Goal: Register for event/course

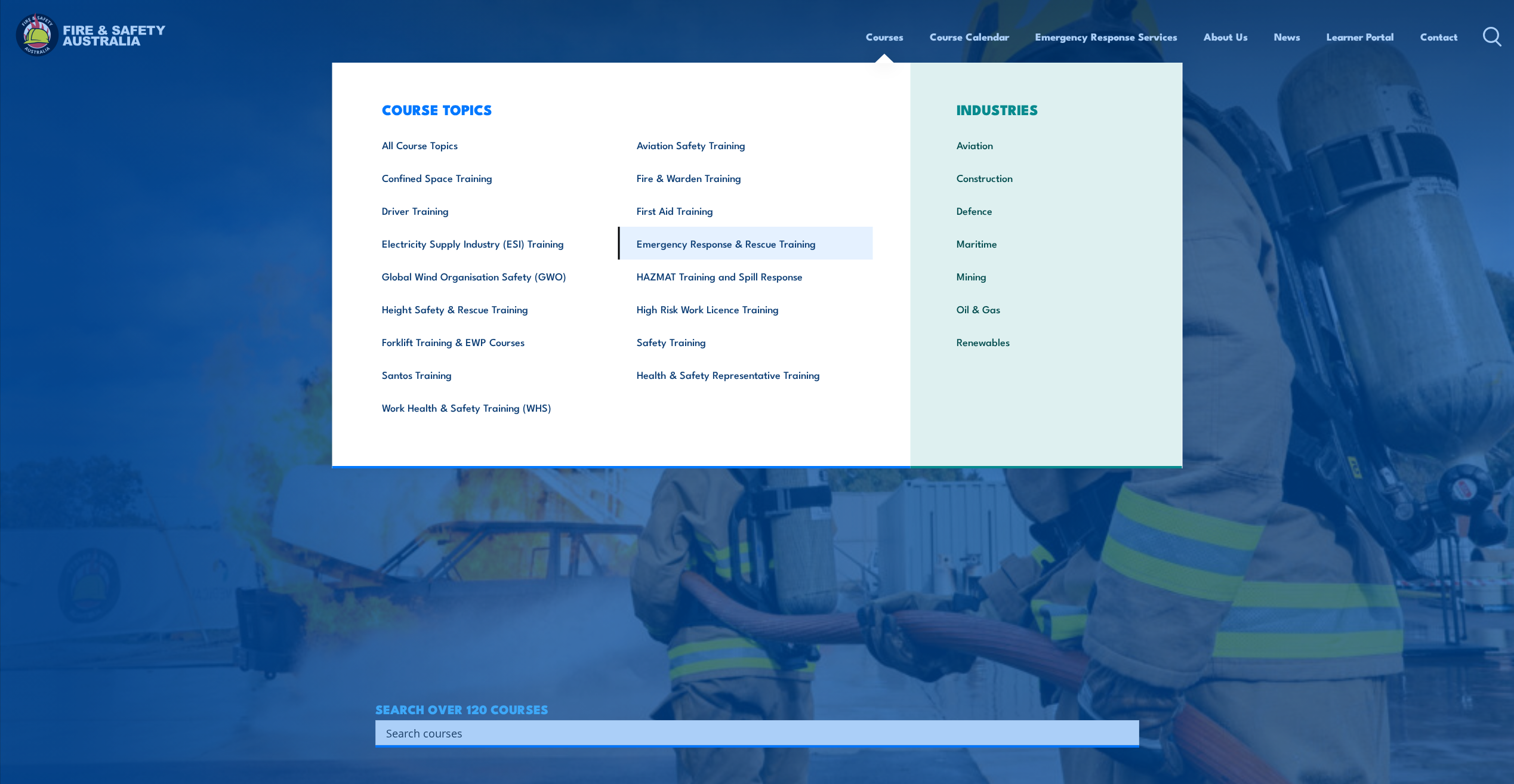
click at [774, 249] on link "Emergency Response & Rescue Training" at bounding box center [745, 243] width 255 height 32
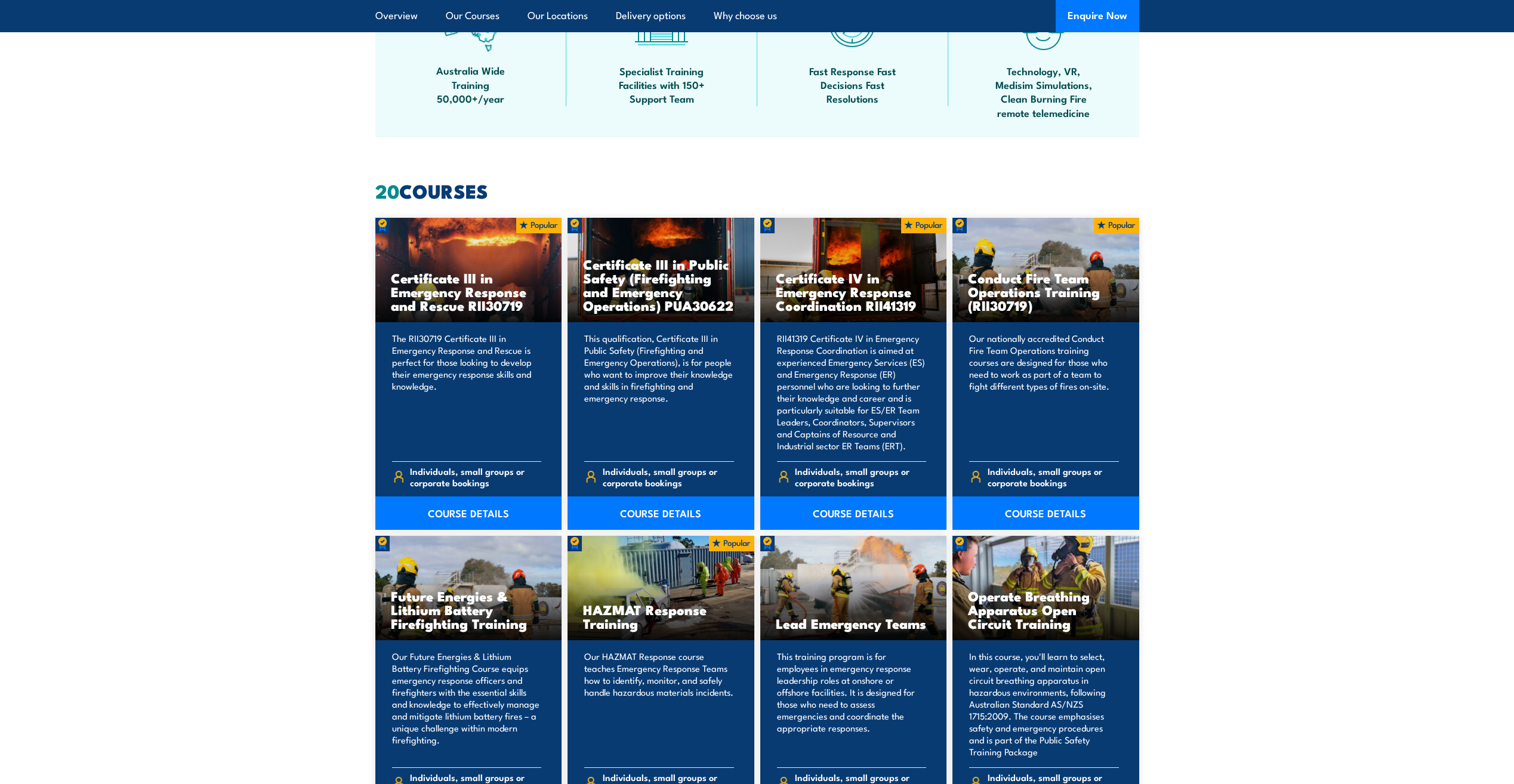
scroll to position [775, 0]
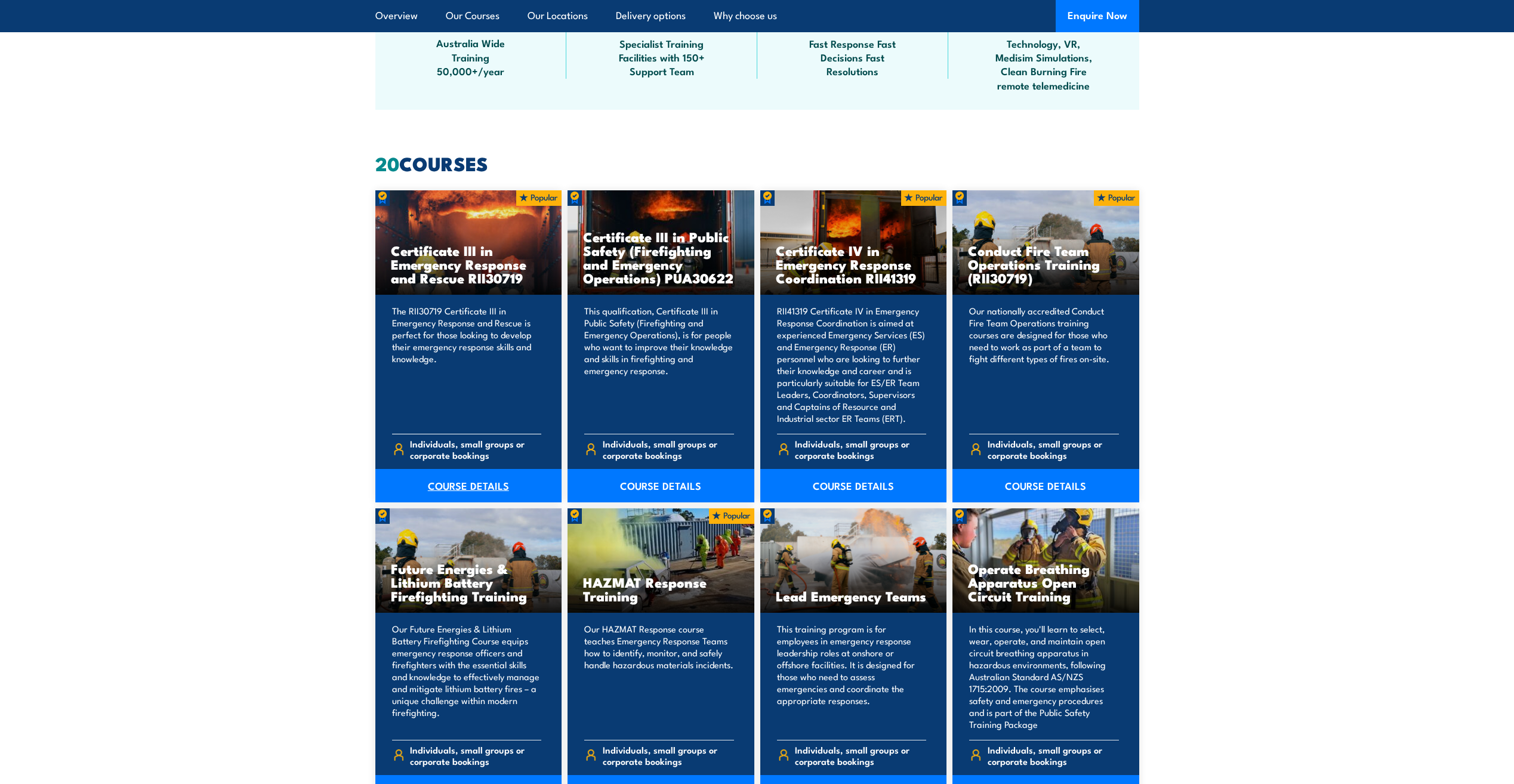
click at [477, 483] on link "COURSE DETAILS" at bounding box center [468, 485] width 187 height 33
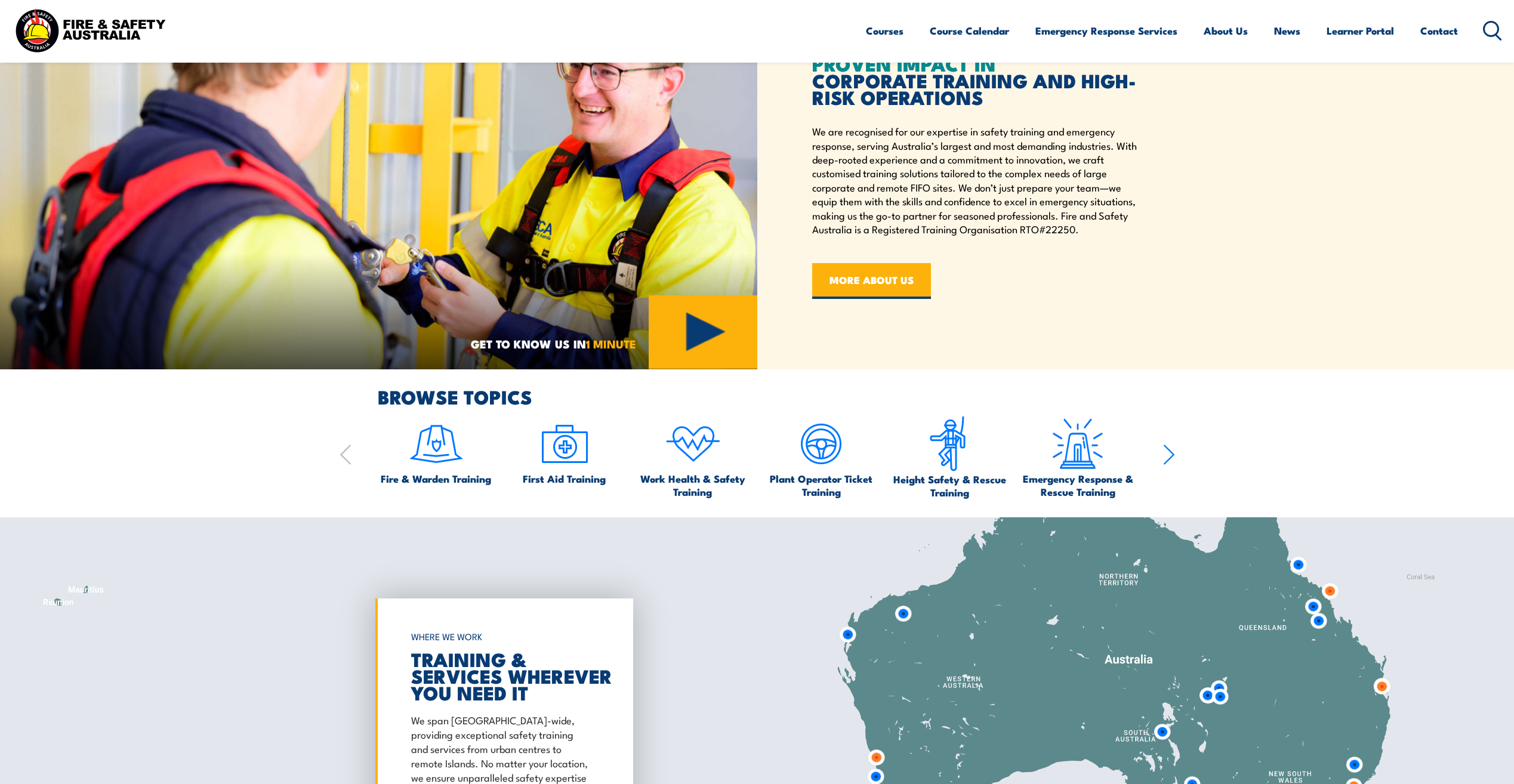
scroll to position [895, 0]
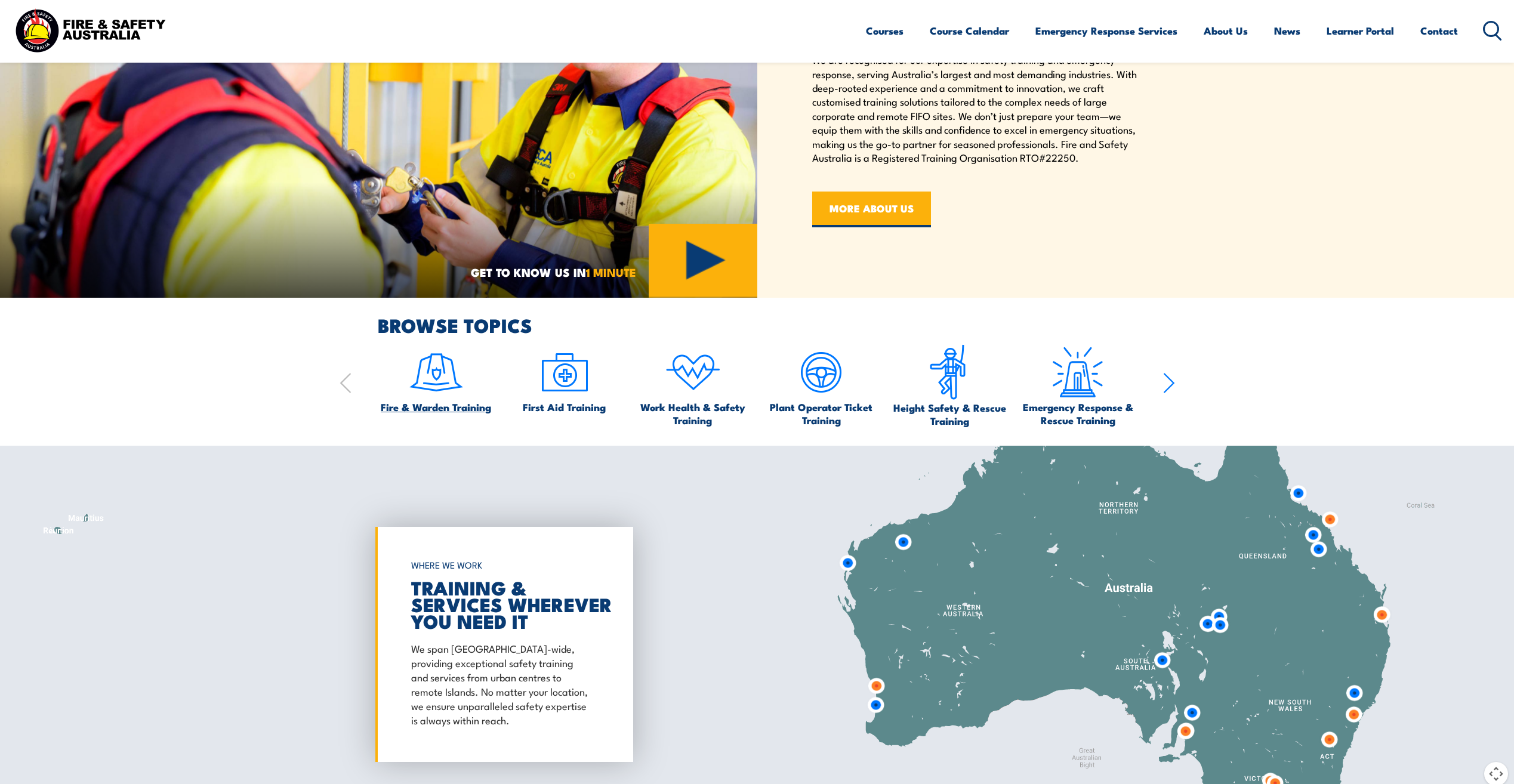
click at [432, 386] on img at bounding box center [436, 372] width 56 height 56
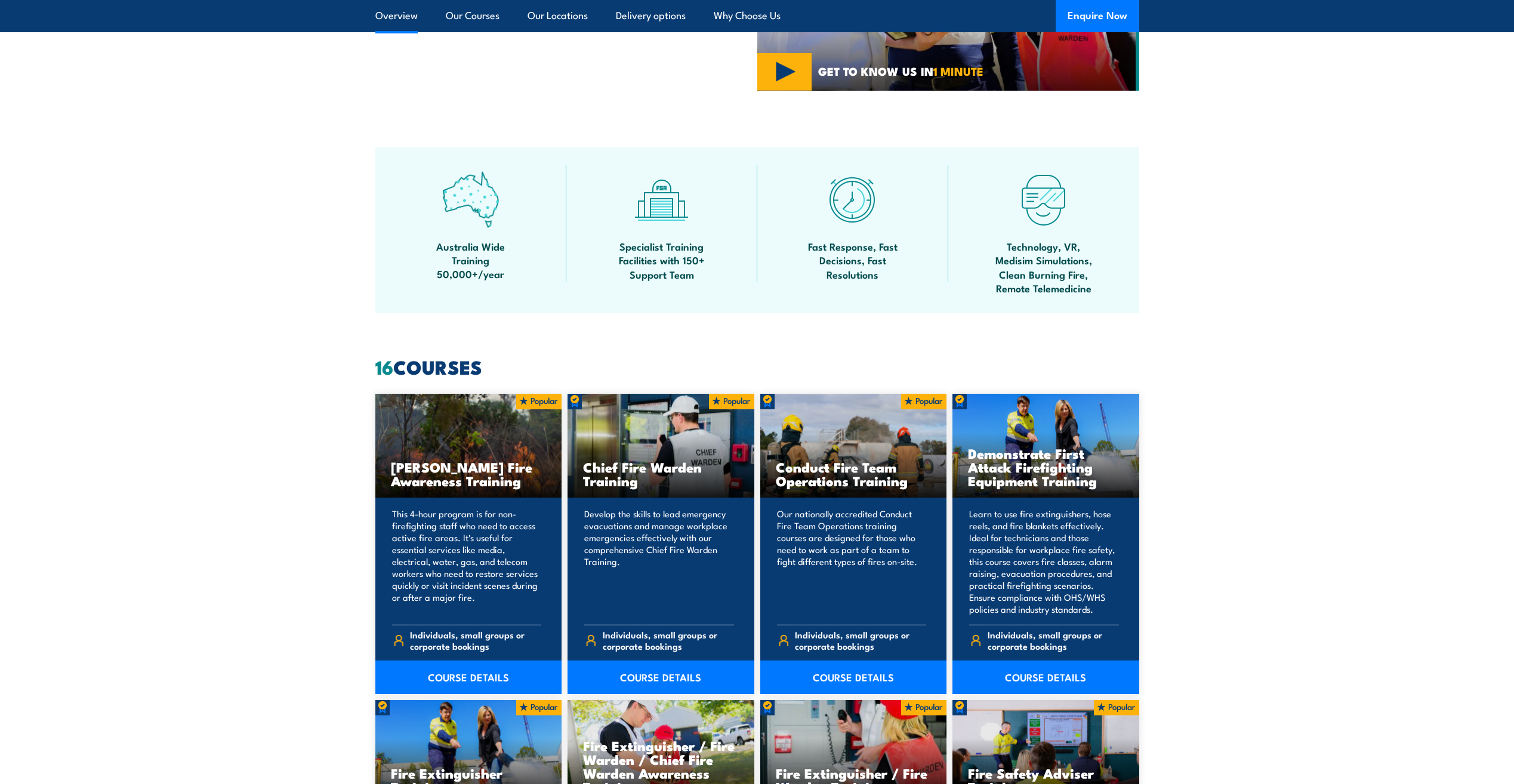
scroll to position [716, 0]
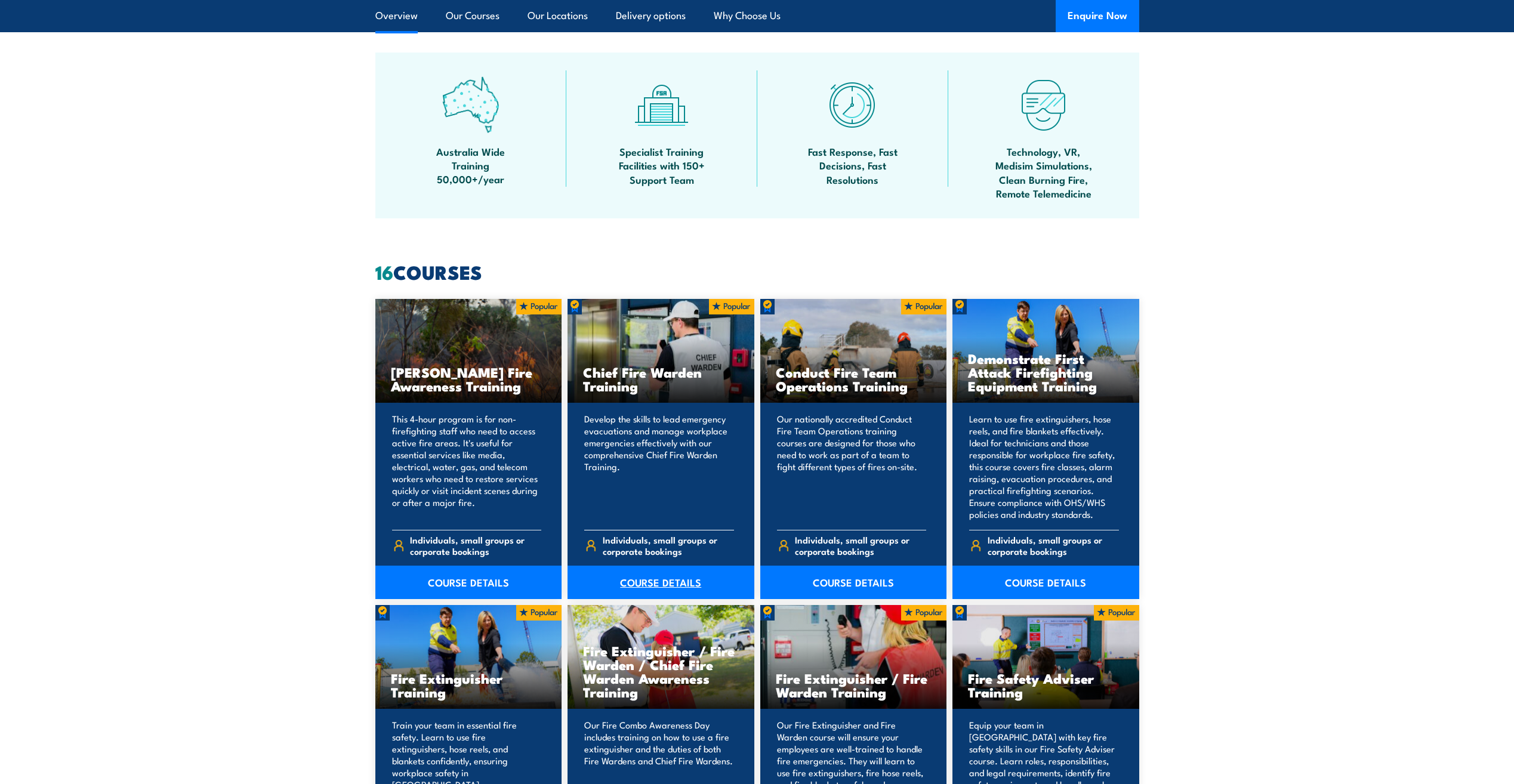
click at [656, 584] on link "COURSE DETAILS" at bounding box center [661, 582] width 187 height 33
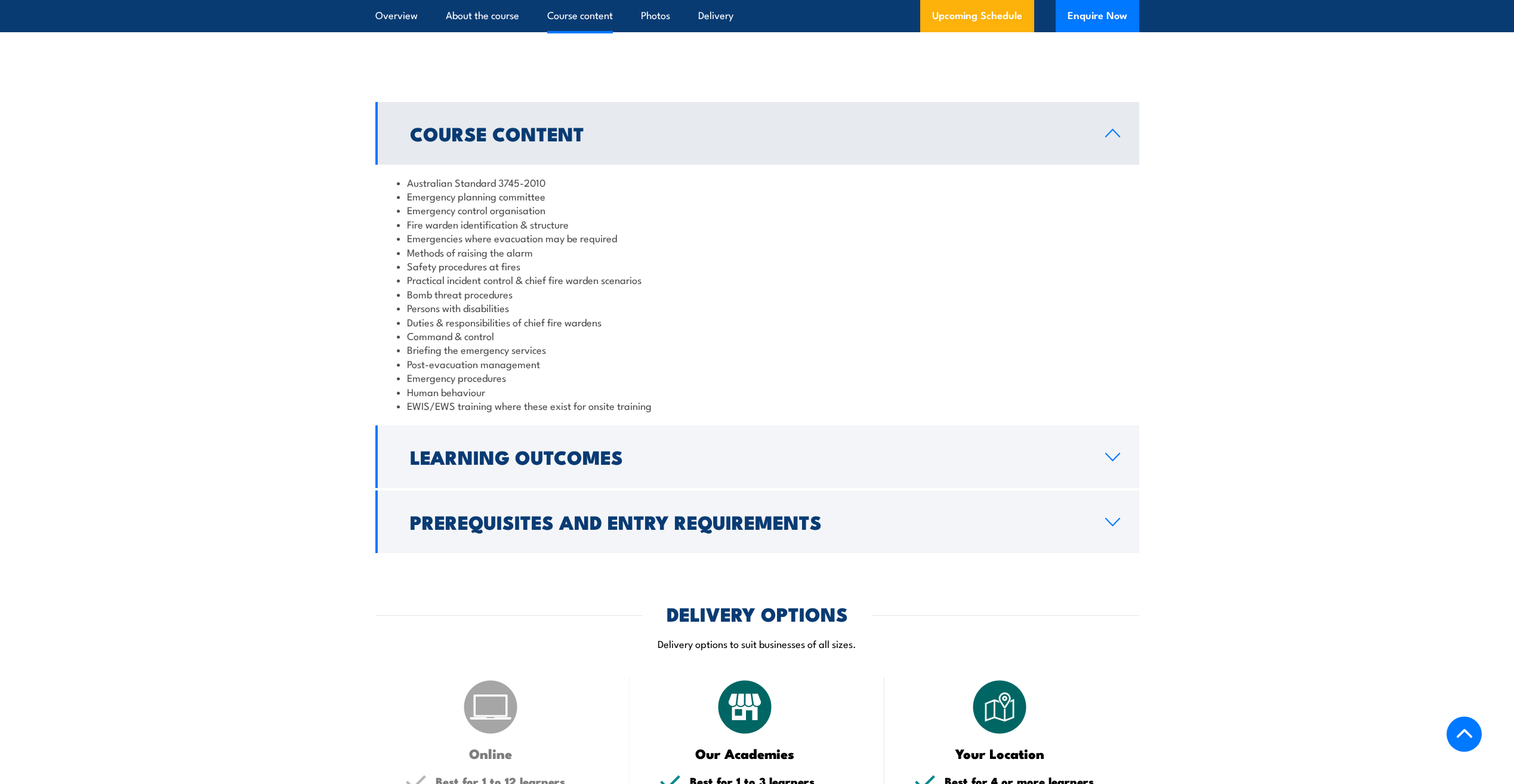
scroll to position [1074, 0]
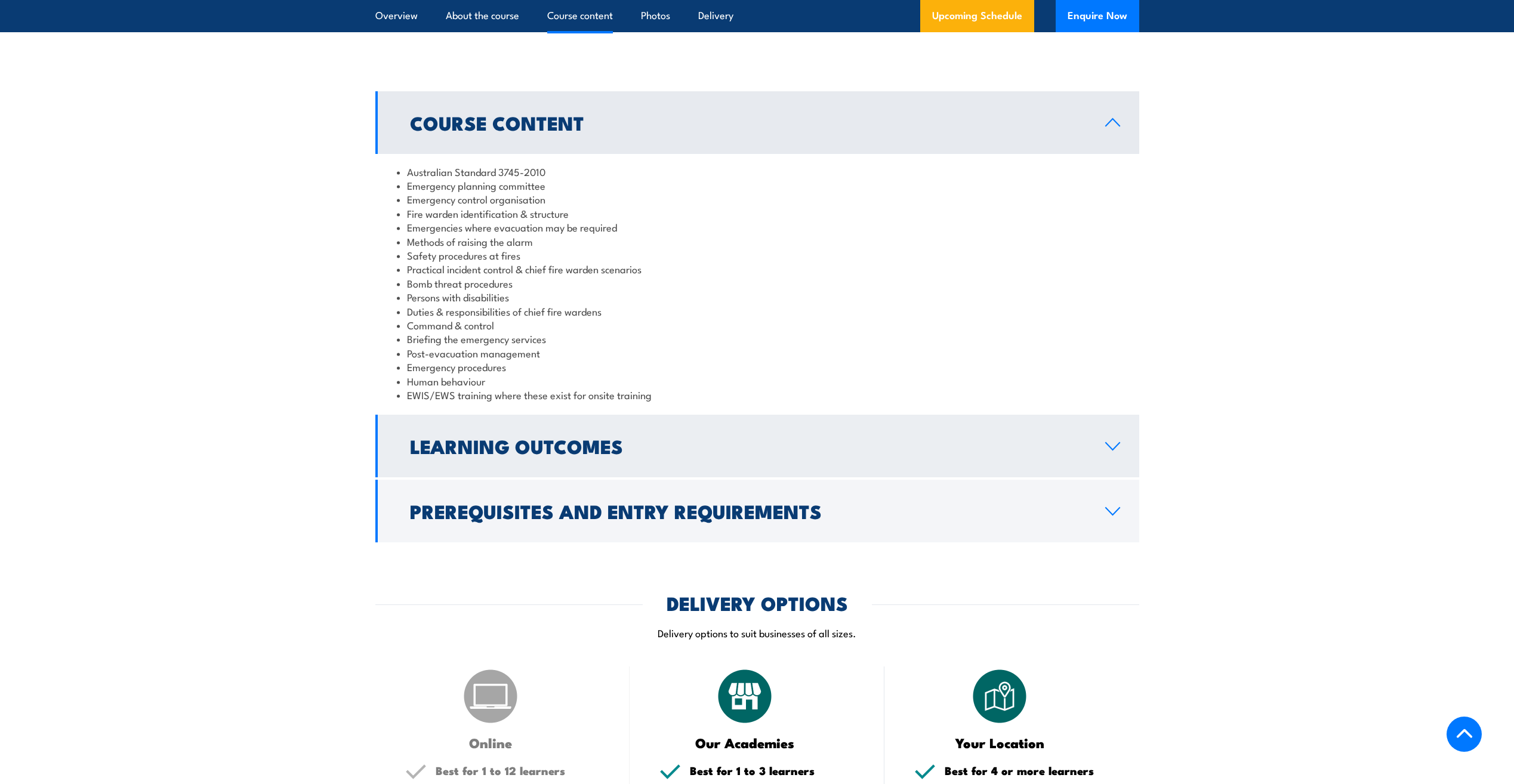
click at [1114, 453] on link "Learning Outcomes" at bounding box center [757, 445] width 764 height 62
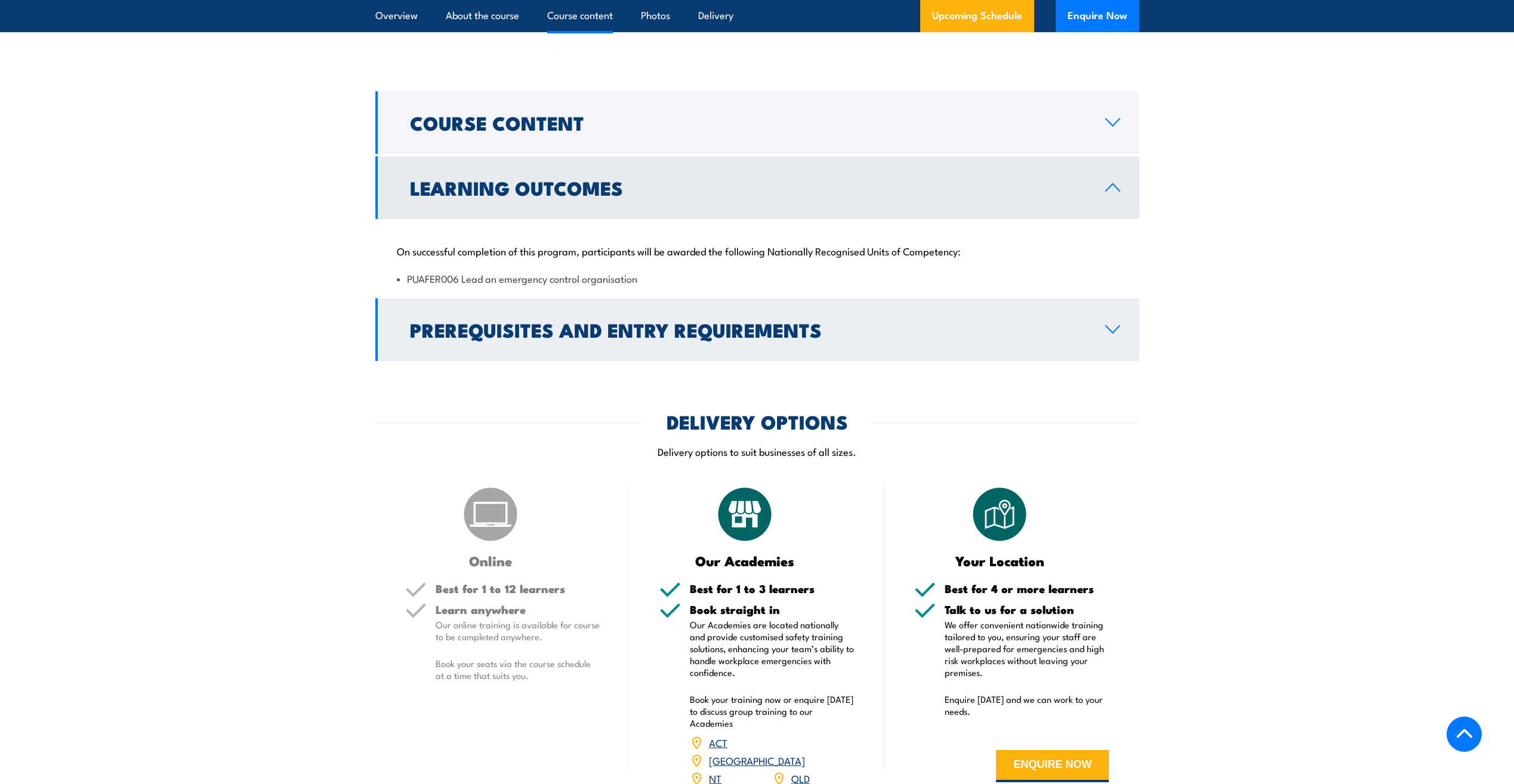
click at [1112, 331] on icon at bounding box center [1112, 329] width 14 height 7
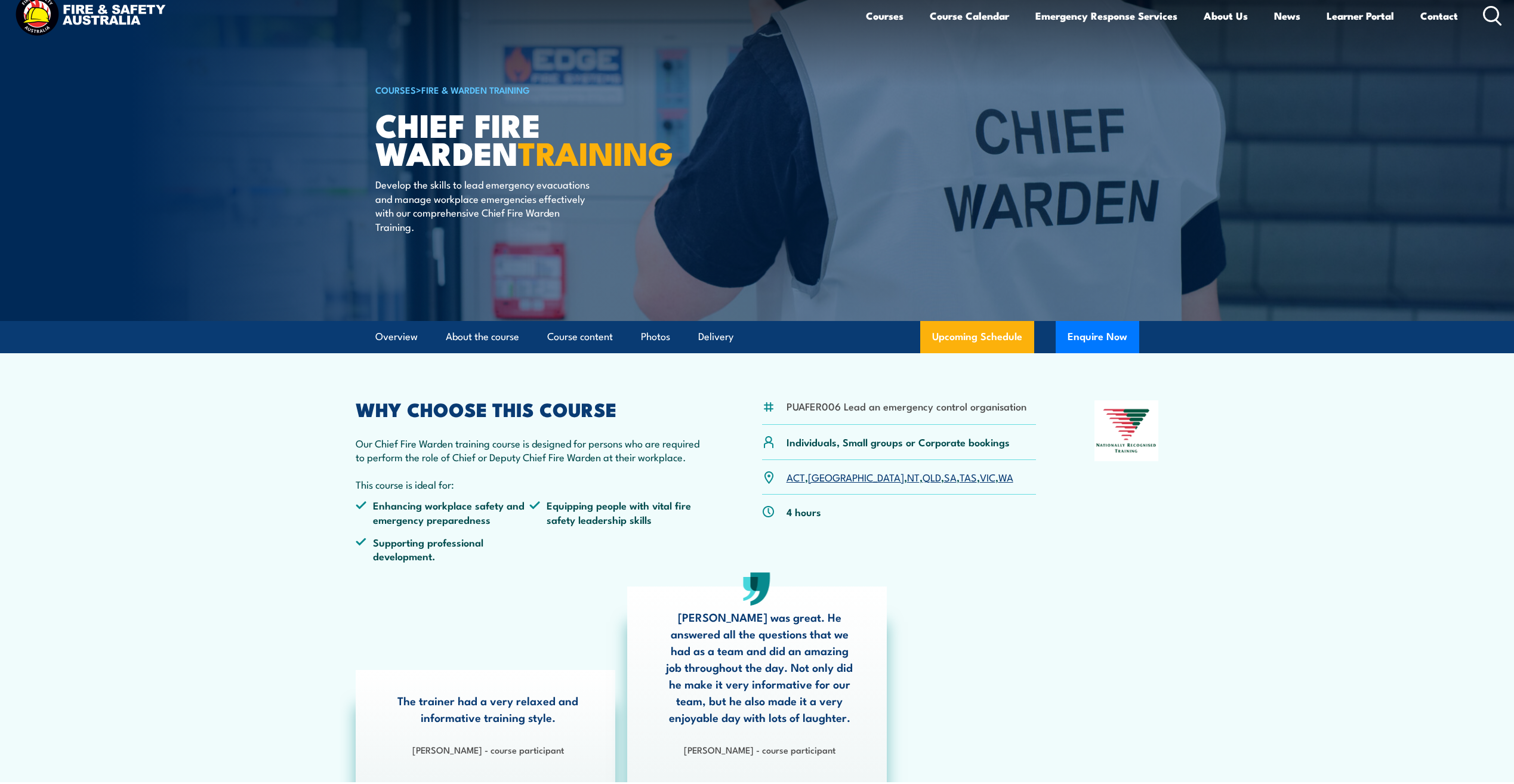
scroll to position [0, 0]
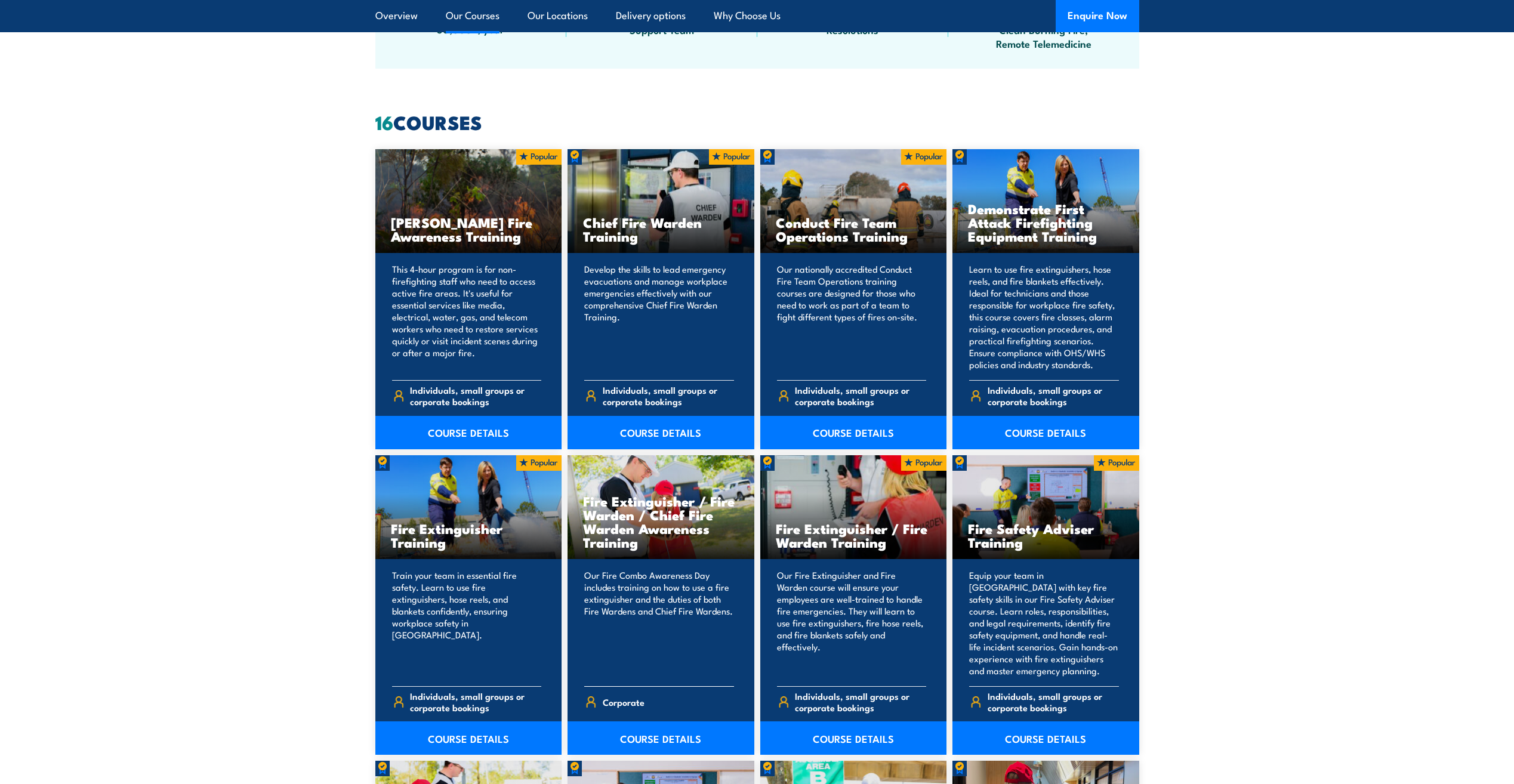
scroll to position [895, 0]
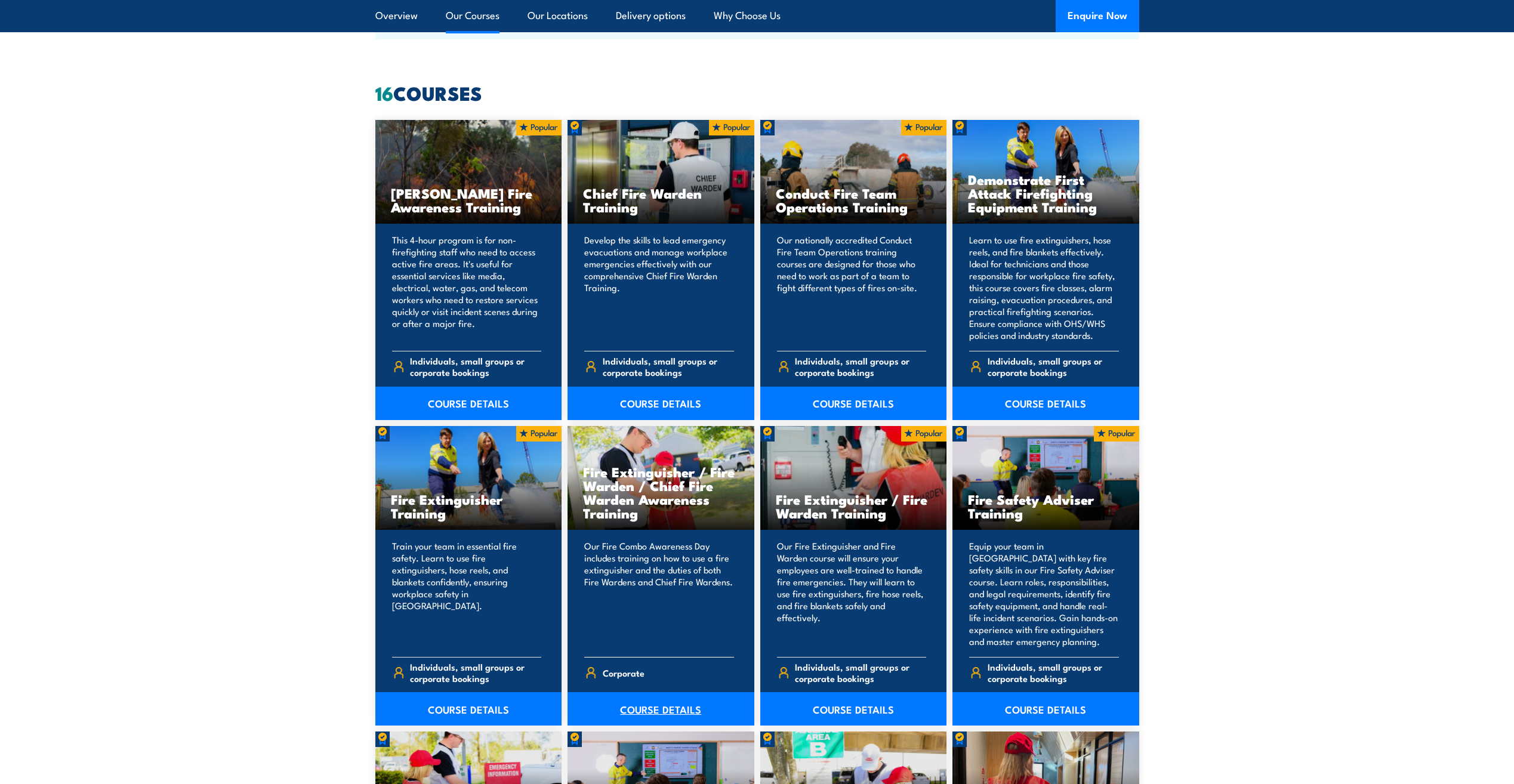
click at [644, 712] on link "COURSE DETAILS" at bounding box center [661, 708] width 187 height 33
click at [847, 707] on link "COURSE DETAILS" at bounding box center [853, 708] width 187 height 33
click at [638, 398] on link "COURSE DETAILS" at bounding box center [661, 403] width 187 height 33
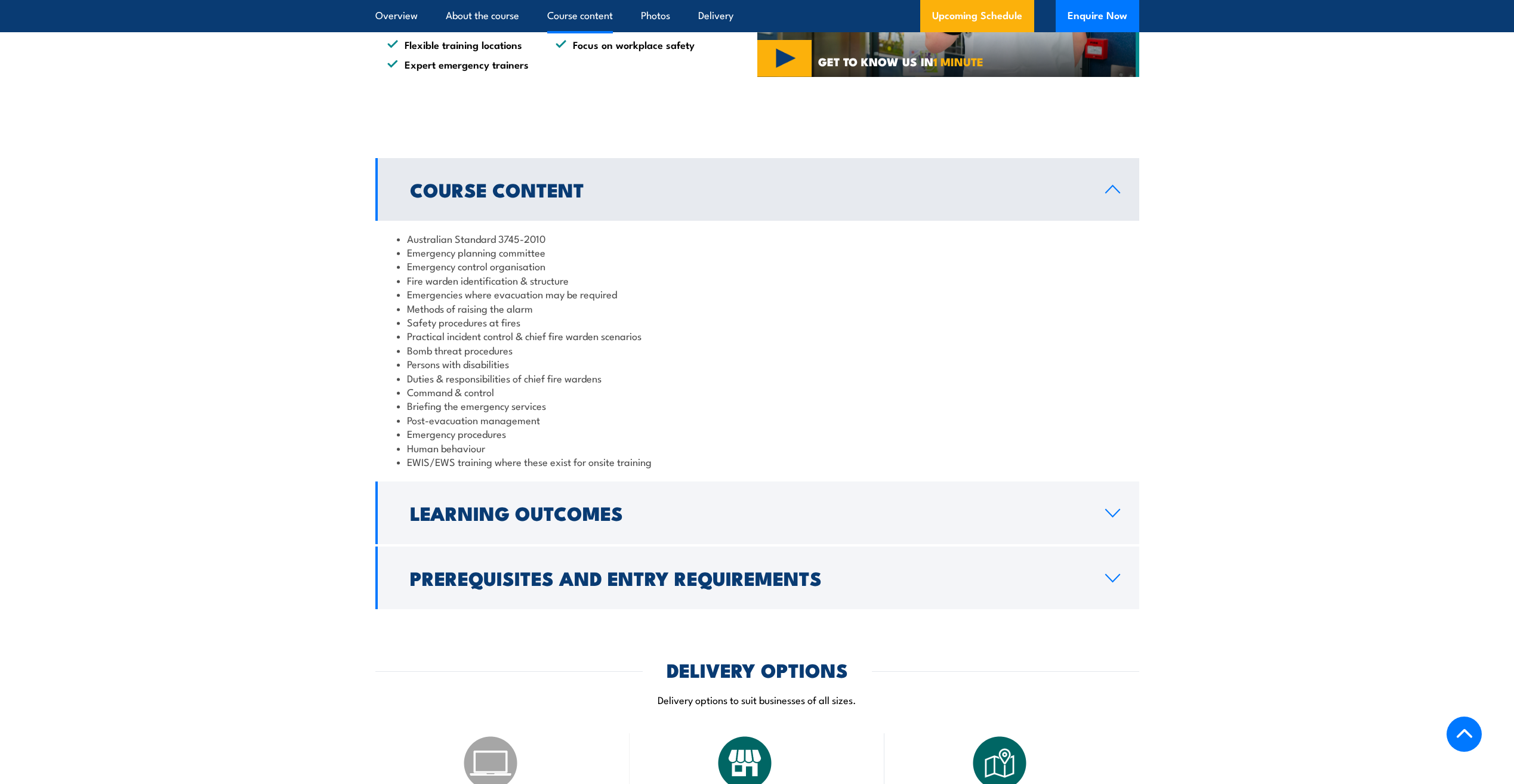
scroll to position [1133, 0]
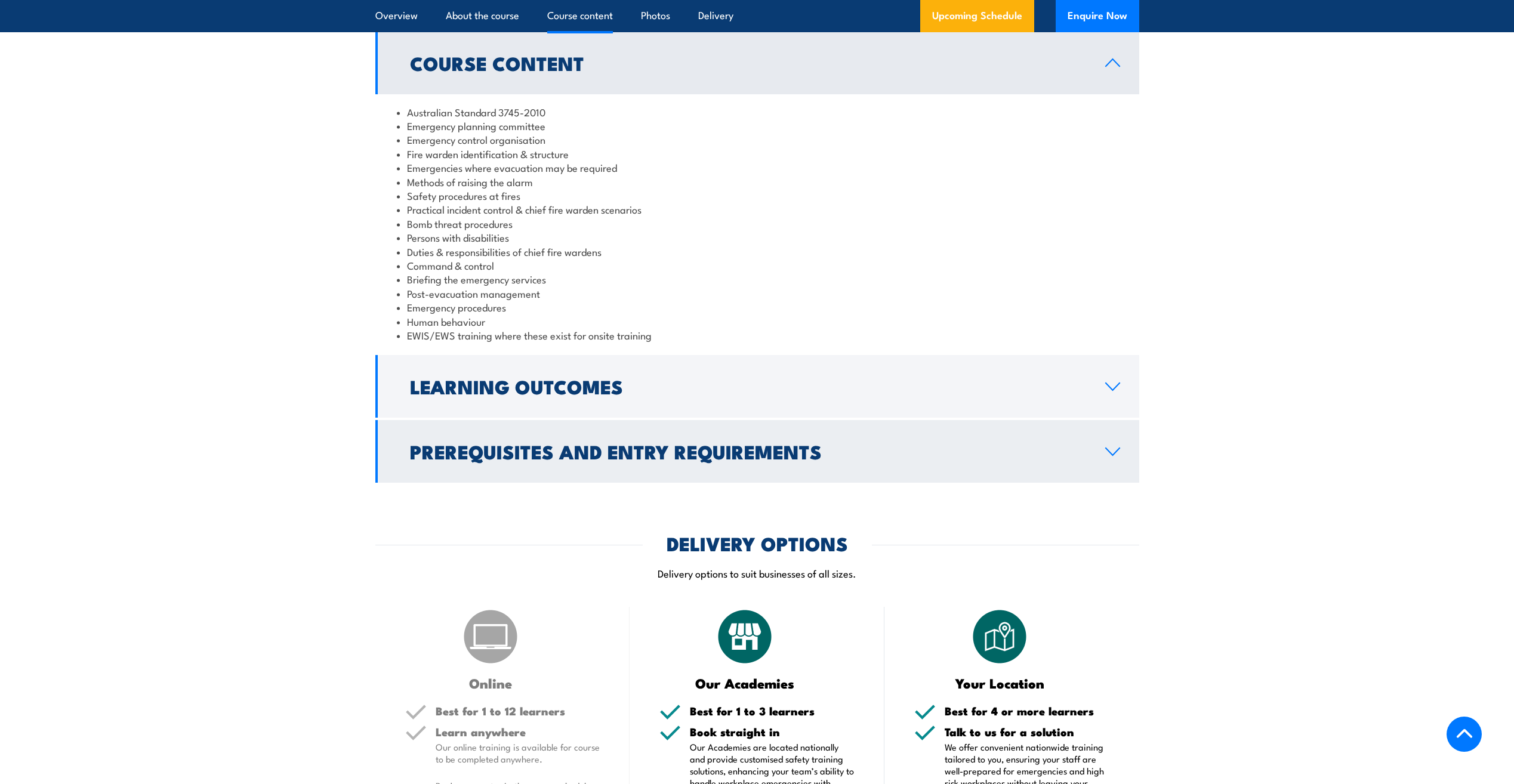
click at [598, 444] on h2 "Prerequisites and Entry Requirements" at bounding box center [748, 451] width 676 height 17
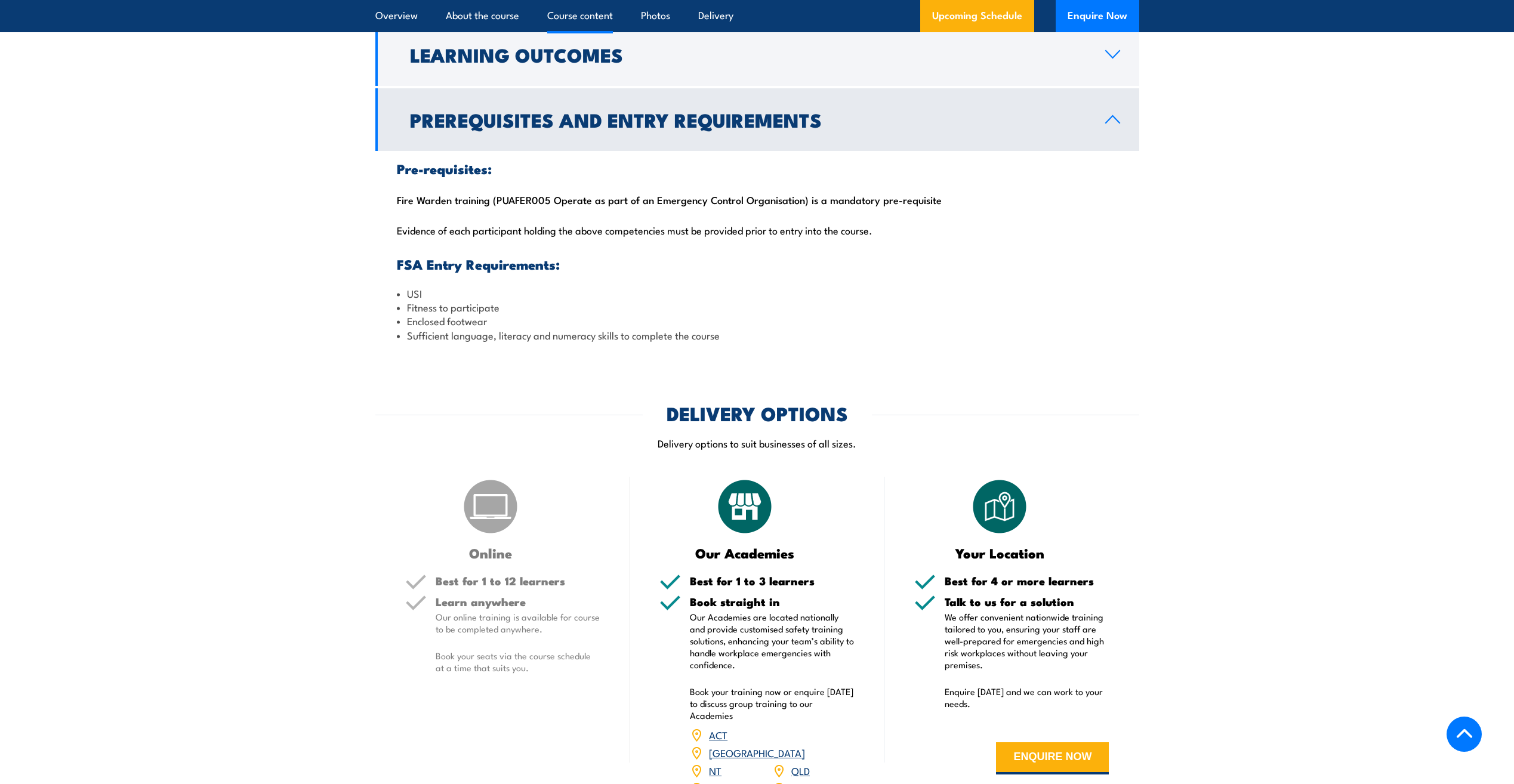
scroll to position [1193, 0]
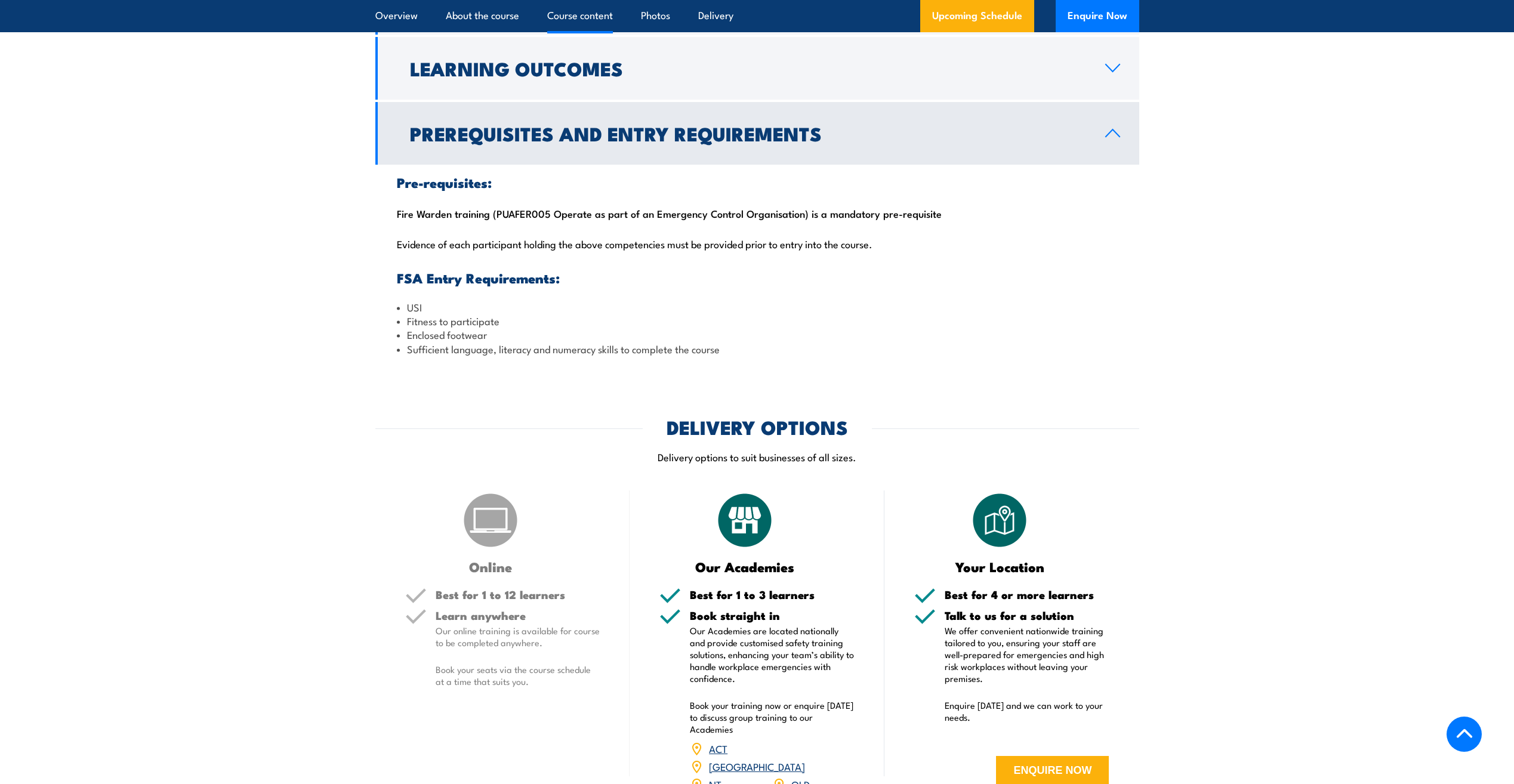
click at [396, 212] on div "Pre-requisites: Fire Warden training (PUAFER005 Operate as part of an Emergency…" at bounding box center [757, 265] width 764 height 202
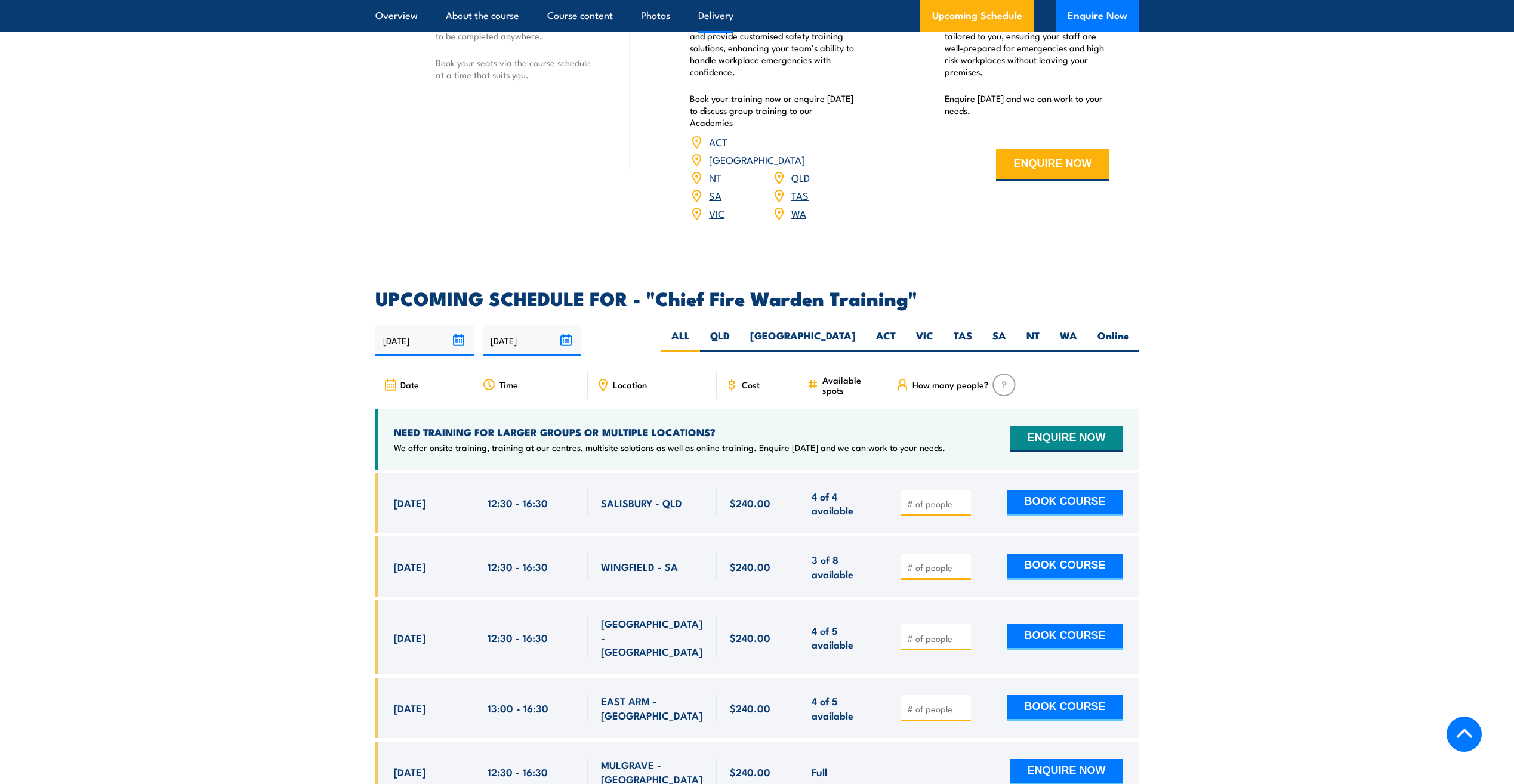
scroll to position [1909, 0]
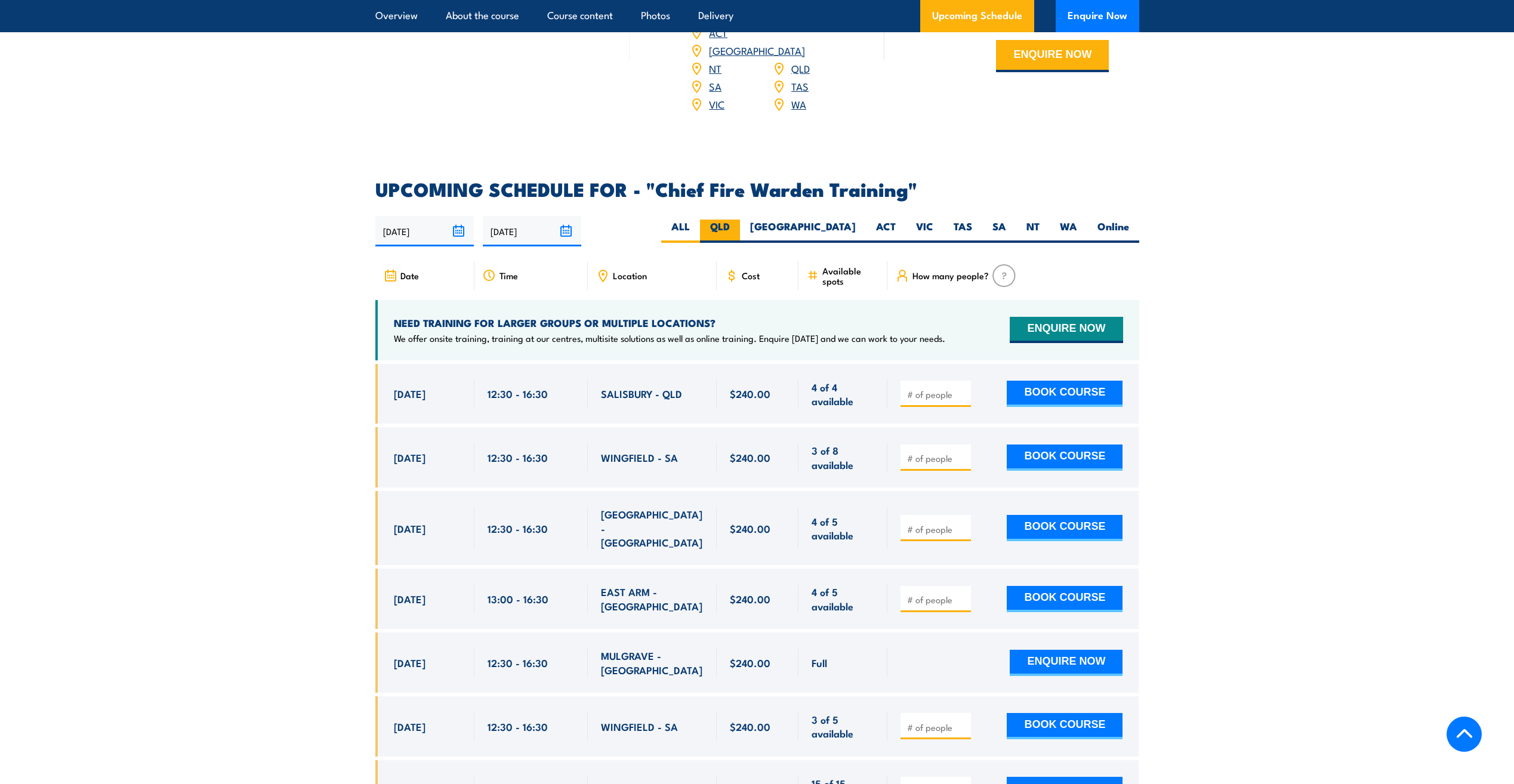
click at [740, 220] on label "QLD" at bounding box center [719, 231] width 40 height 23
click at [737, 220] on input "QLD" at bounding box center [733, 223] width 8 height 8
radio input "true"
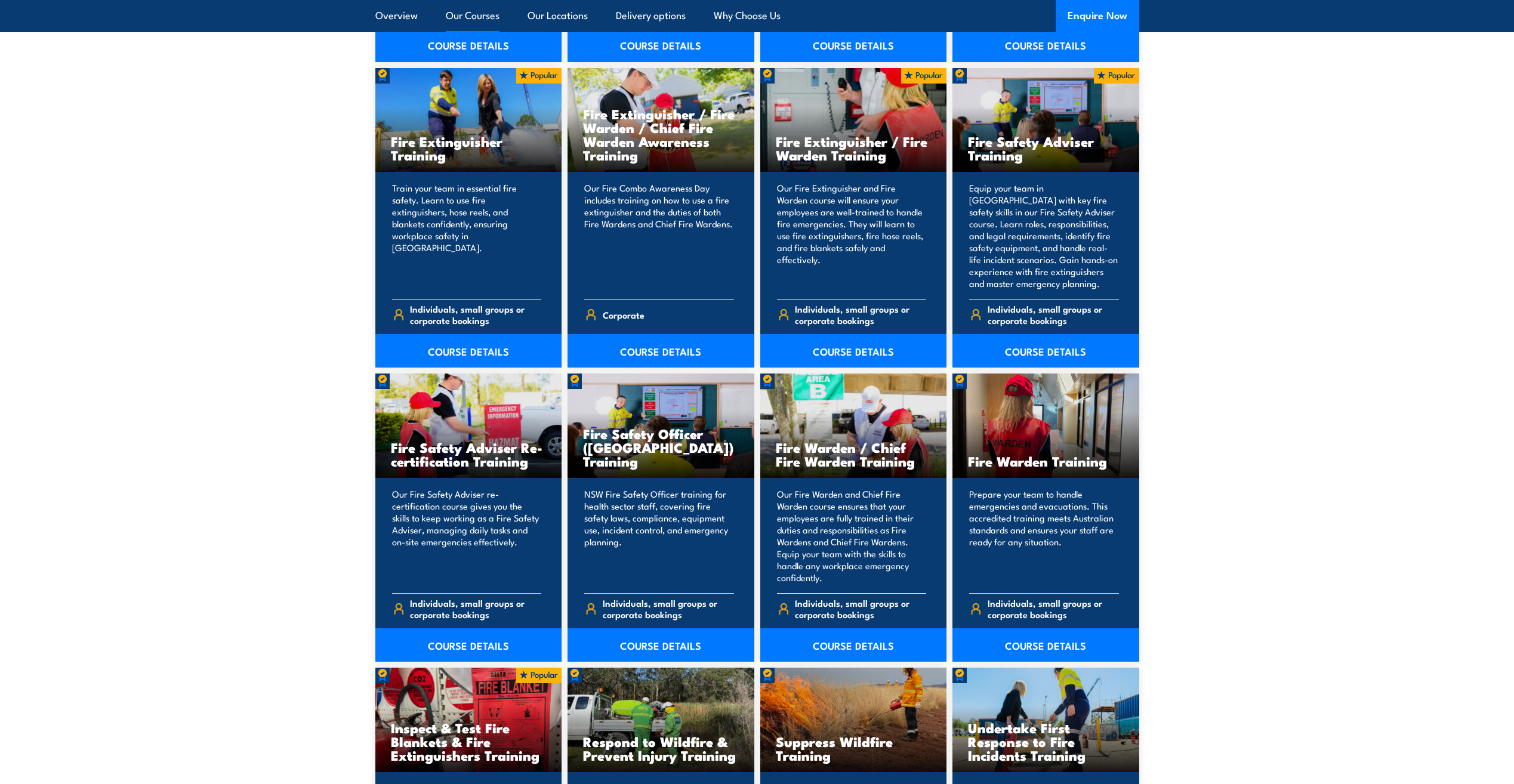
scroll to position [1312, 0]
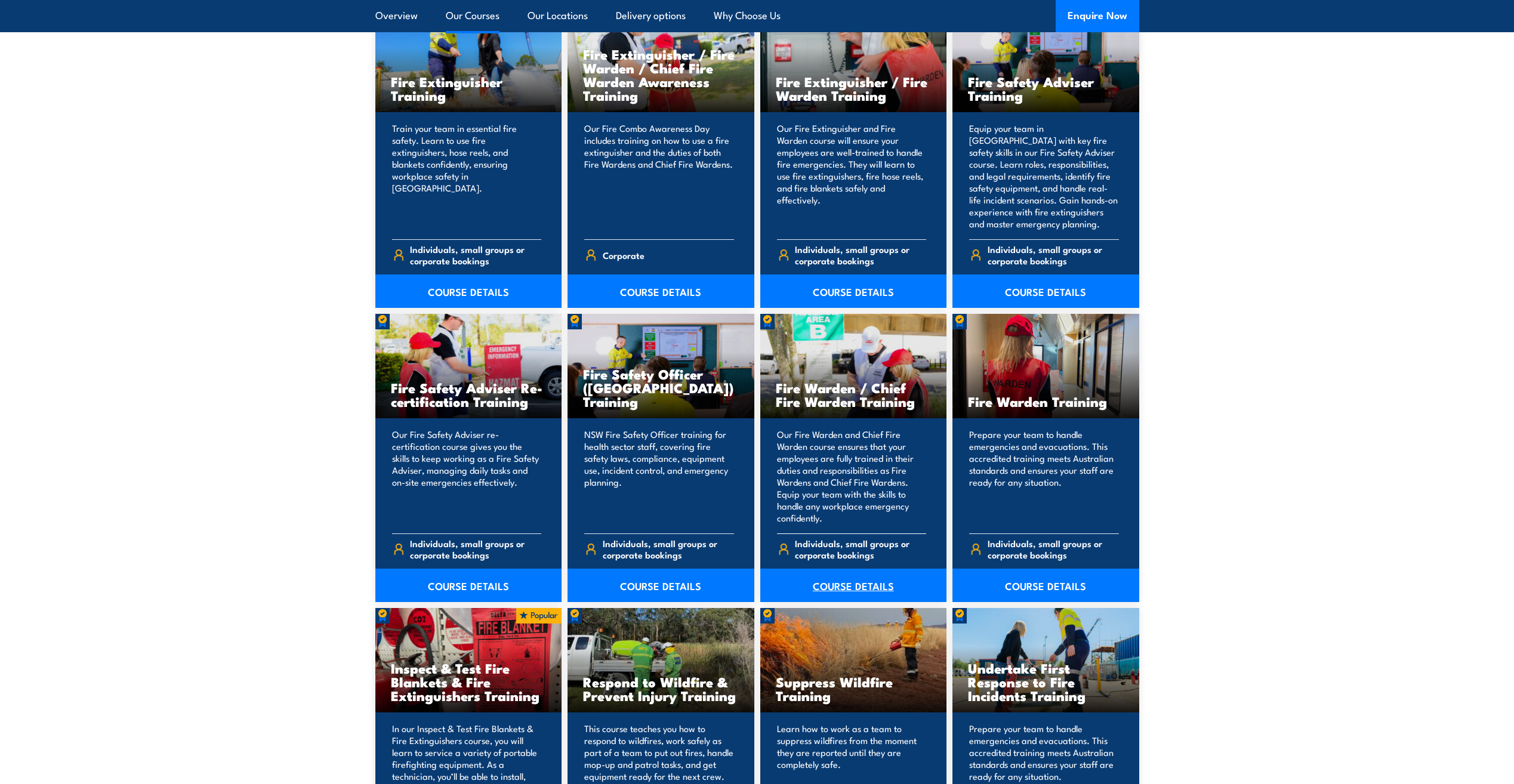
click at [848, 584] on link "COURSE DETAILS" at bounding box center [853, 585] width 187 height 33
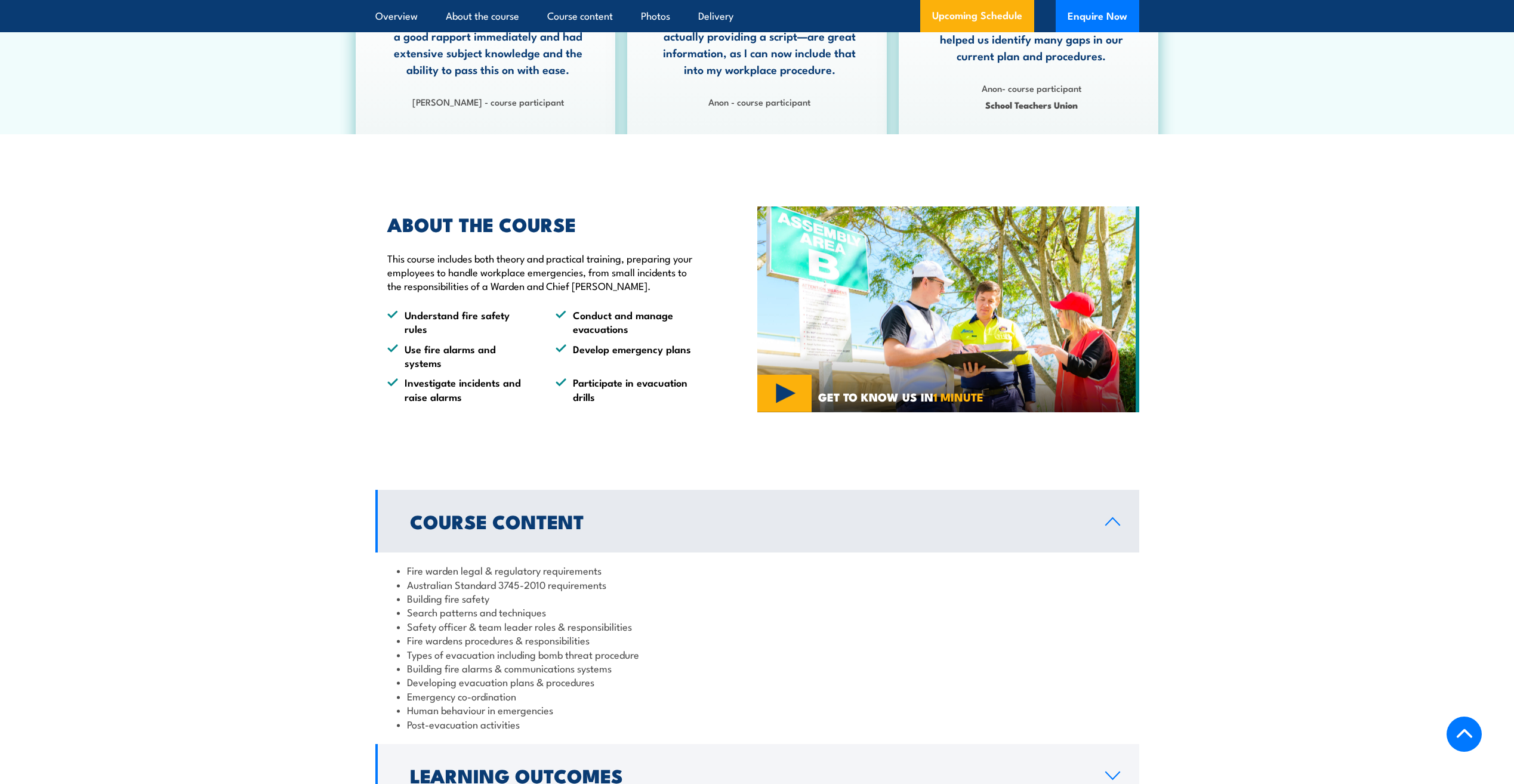
scroll to position [1014, 0]
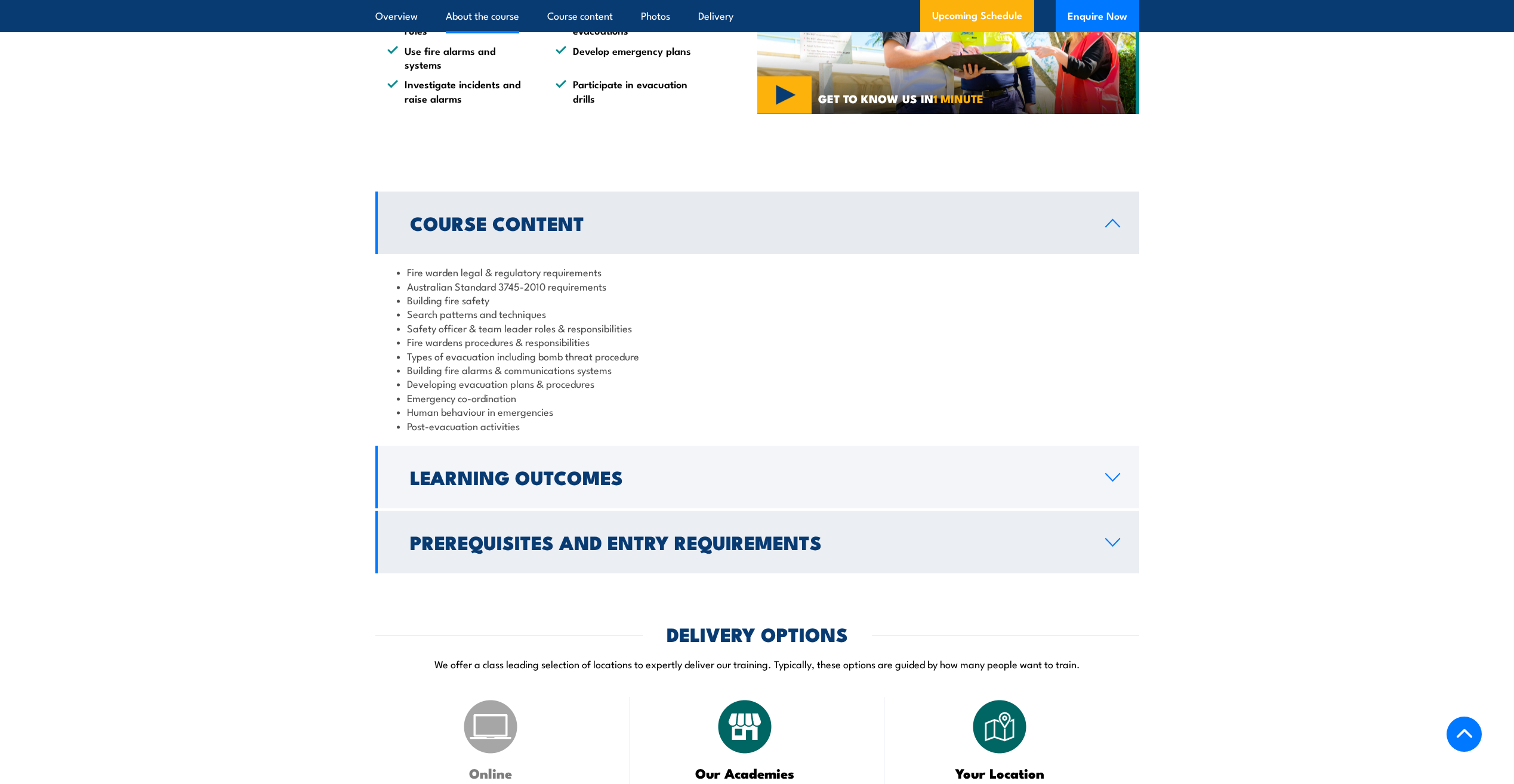
click at [1075, 550] on h2 "Prerequisites and Entry Requirements" at bounding box center [748, 542] width 676 height 17
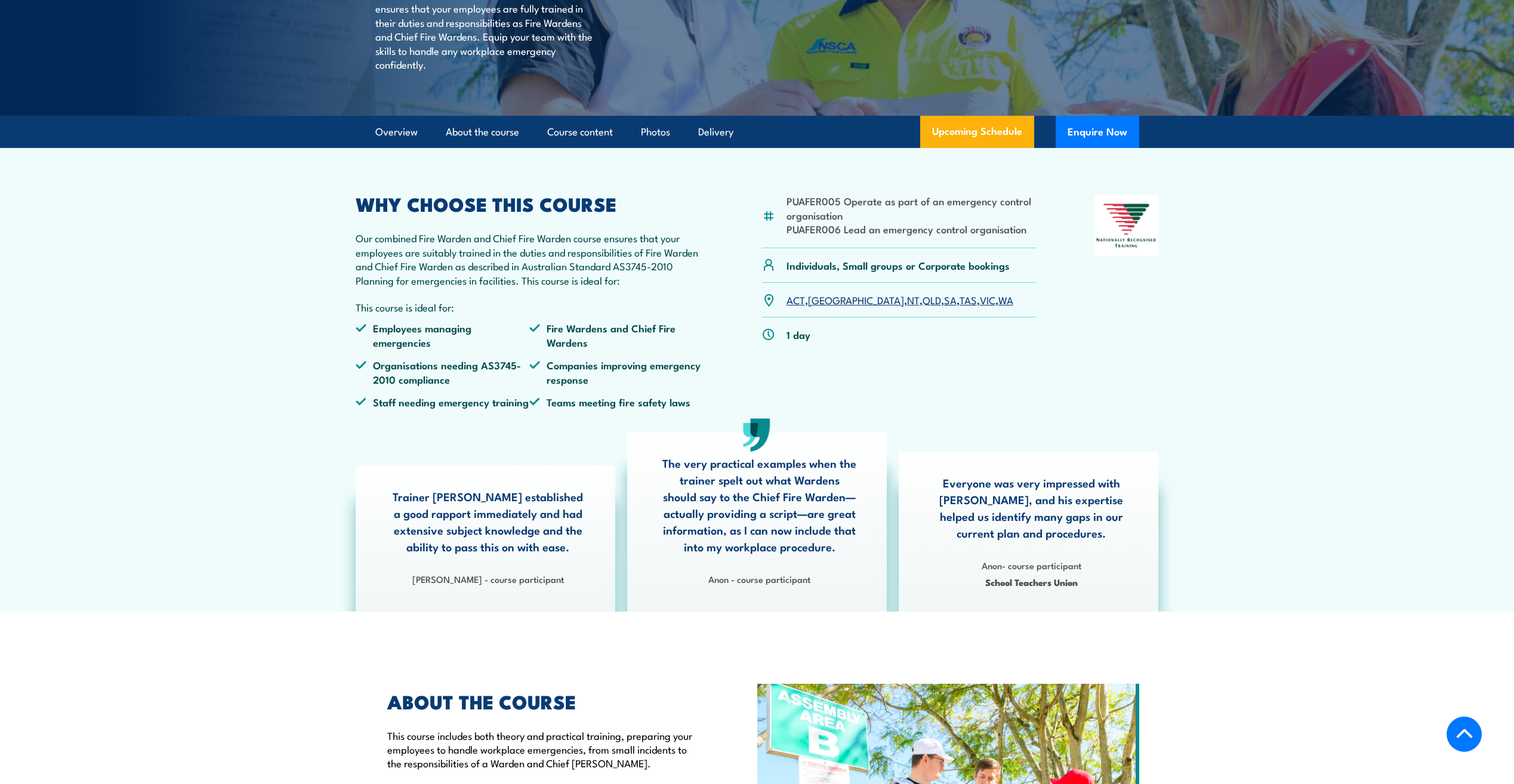
scroll to position [0, 0]
